Goal: Task Accomplishment & Management: Manage account settings

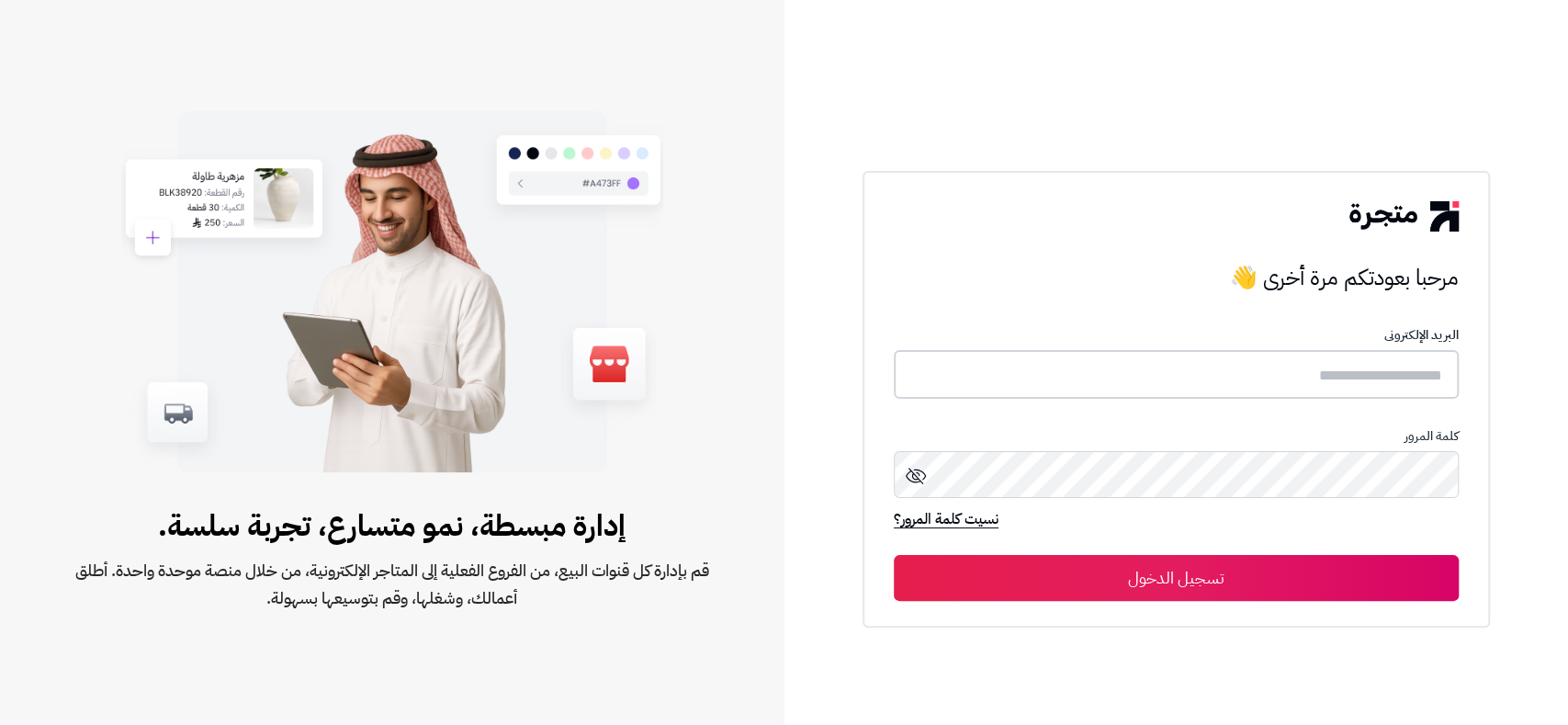
click at [1093, 371] on input "text" at bounding box center [1176, 375] width 565 height 49
type input "*****"
click at [894, 555] on button "تسجيل الدخول" at bounding box center [1176, 577] width 565 height 46
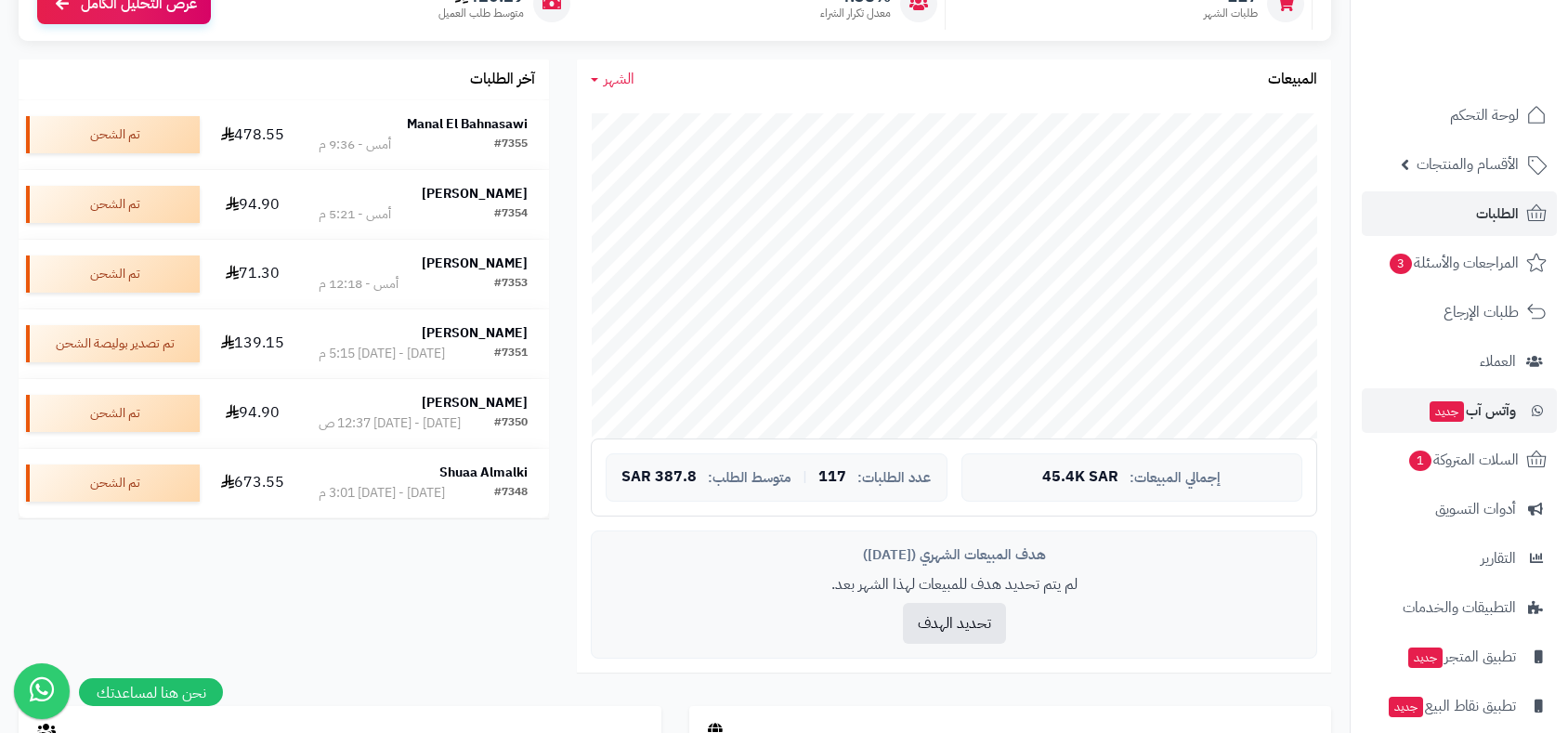
scroll to position [310, 0]
